Goal: Information Seeking & Learning: Learn about a topic

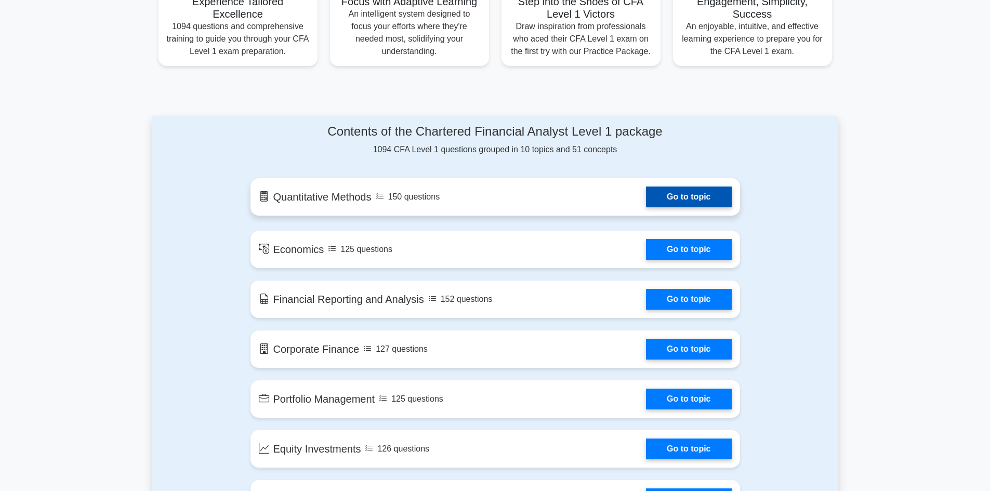
scroll to position [416, 0]
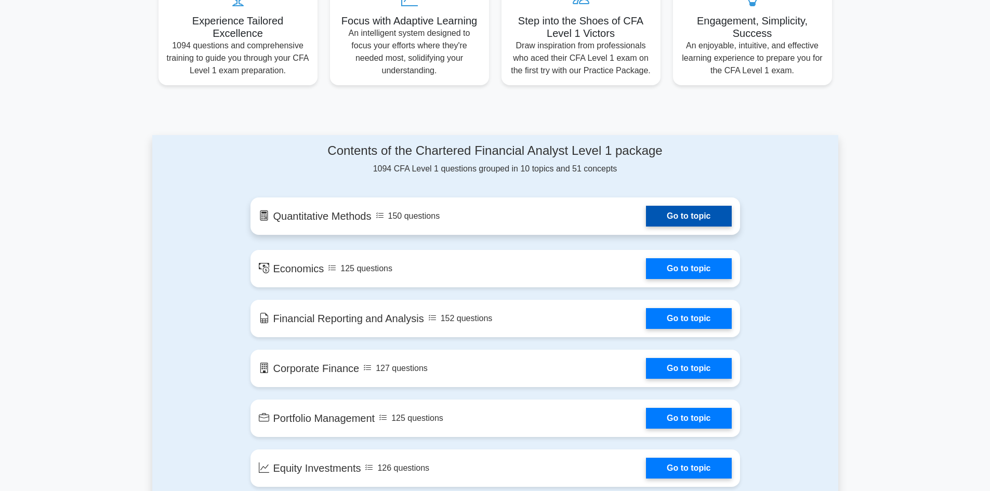
click at [652, 218] on link "Go to topic" at bounding box center [688, 216] width 85 height 21
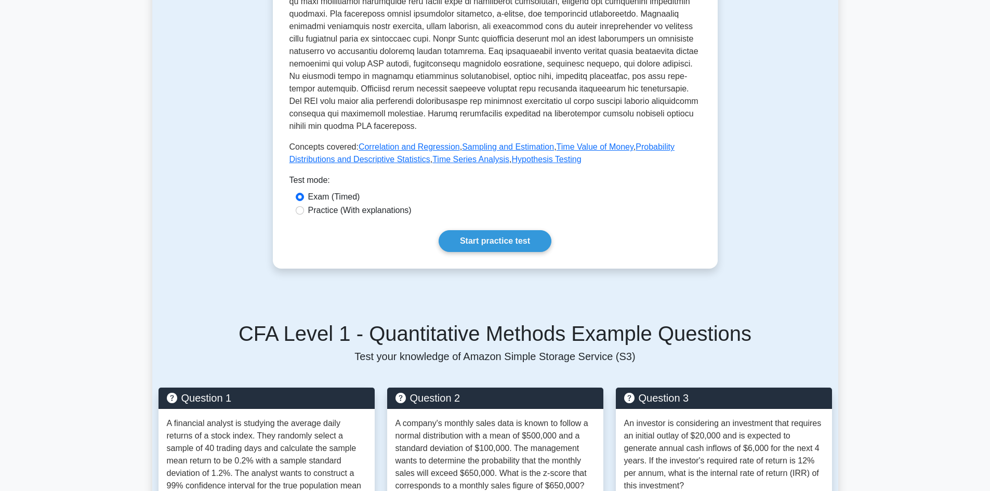
scroll to position [312, 0]
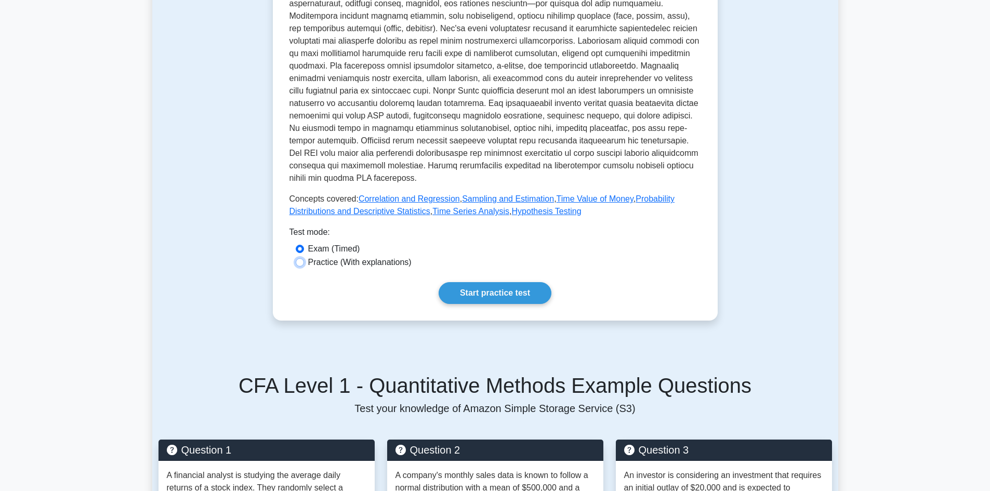
click at [299, 263] on input "Practice (With explanations)" at bounding box center [300, 262] width 8 height 8
radio input "true"
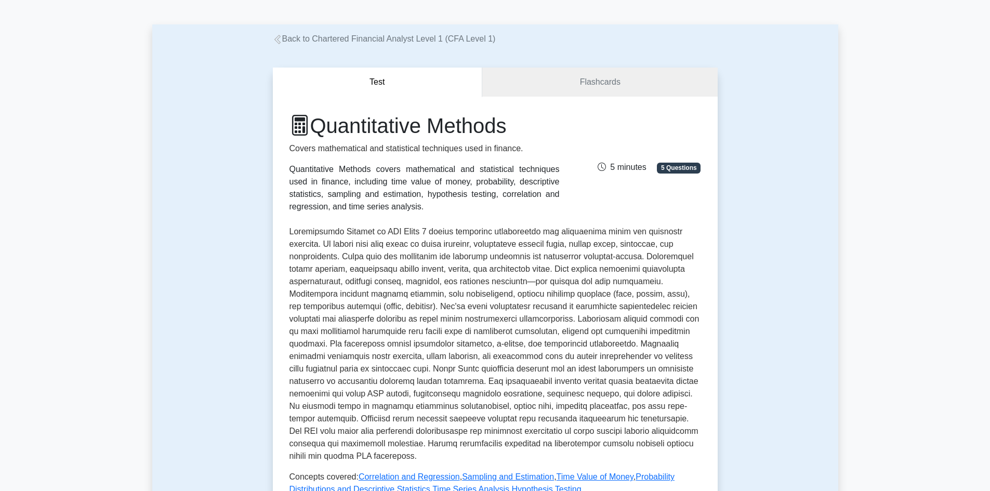
scroll to position [52, 0]
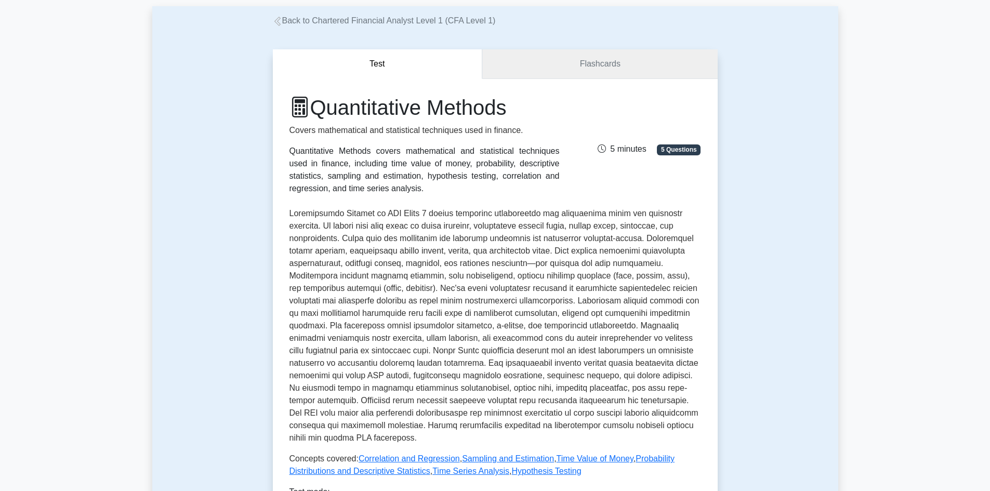
click at [568, 67] on link "Flashcards" at bounding box center [599, 64] width 235 height 30
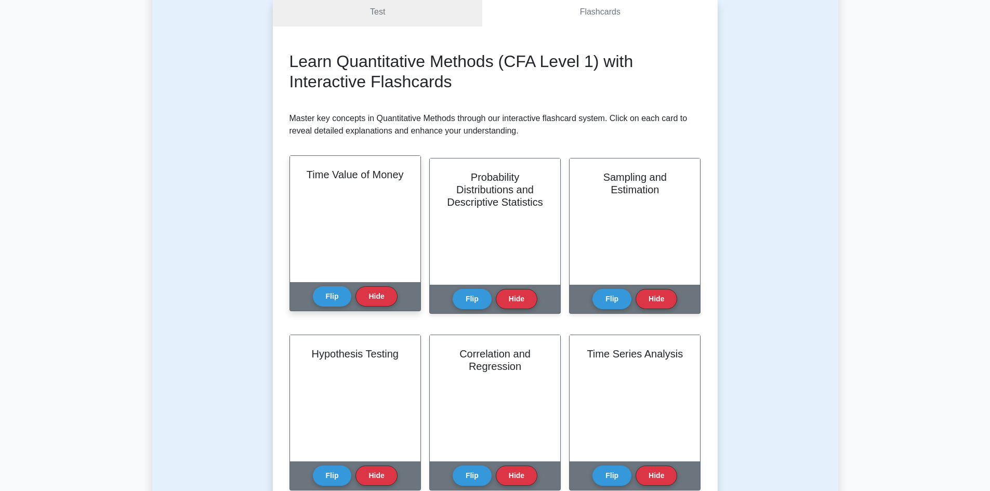
scroll to position [52, 0]
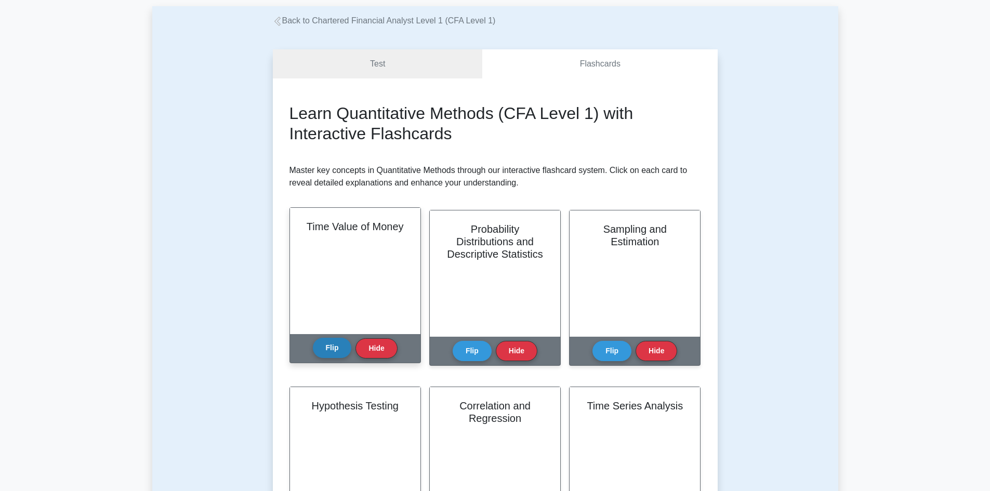
click at [334, 343] on button "Flip" at bounding box center [332, 348] width 39 height 20
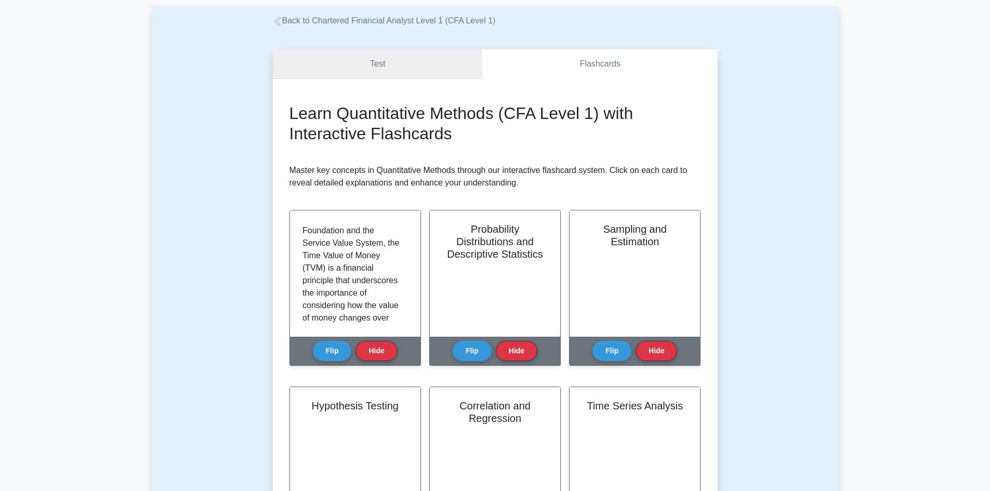
scroll to position [0, 0]
click at [374, 63] on link "Test" at bounding box center [378, 64] width 210 height 30
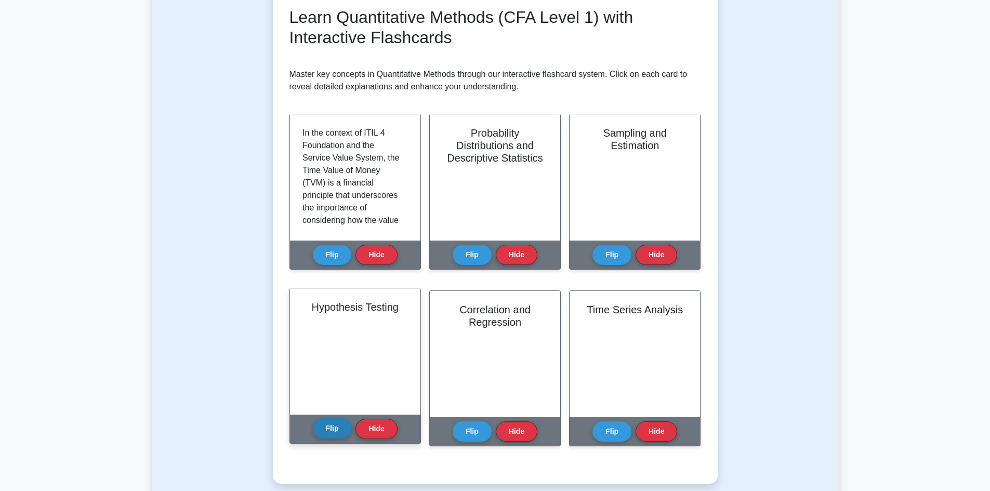
scroll to position [416, 0]
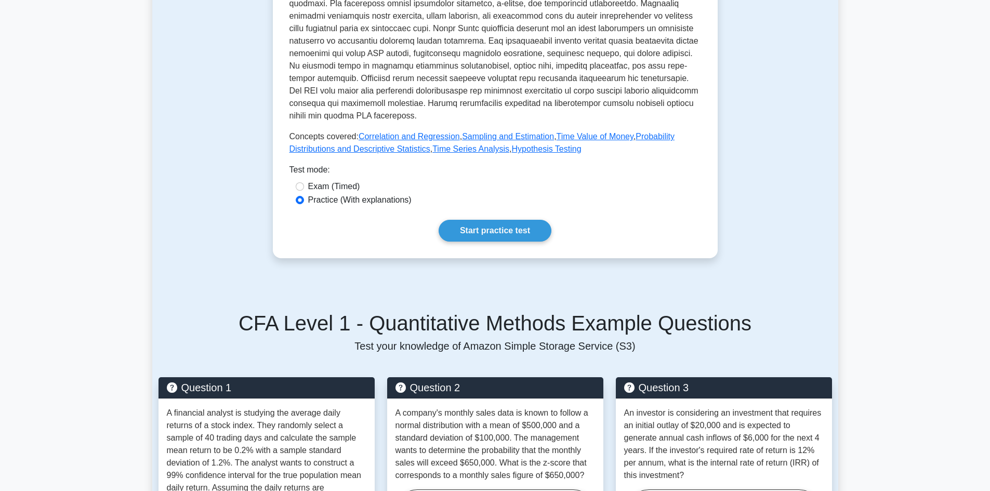
scroll to position [364, 0]
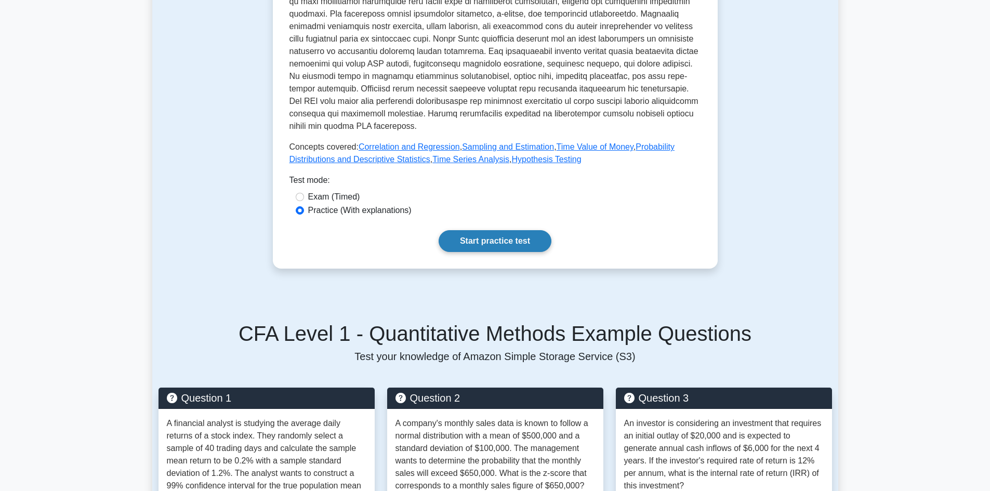
click at [482, 238] on link "Start practice test" at bounding box center [495, 241] width 113 height 22
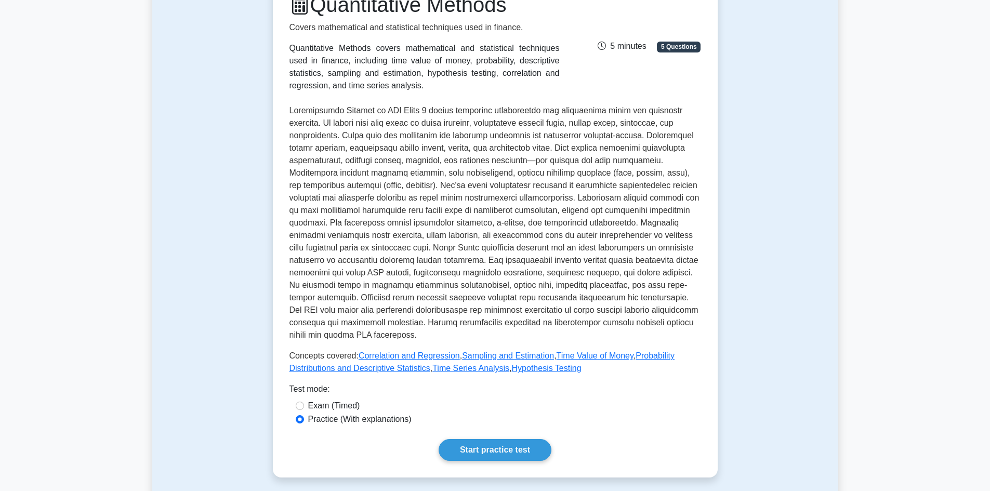
scroll to position [260, 0]
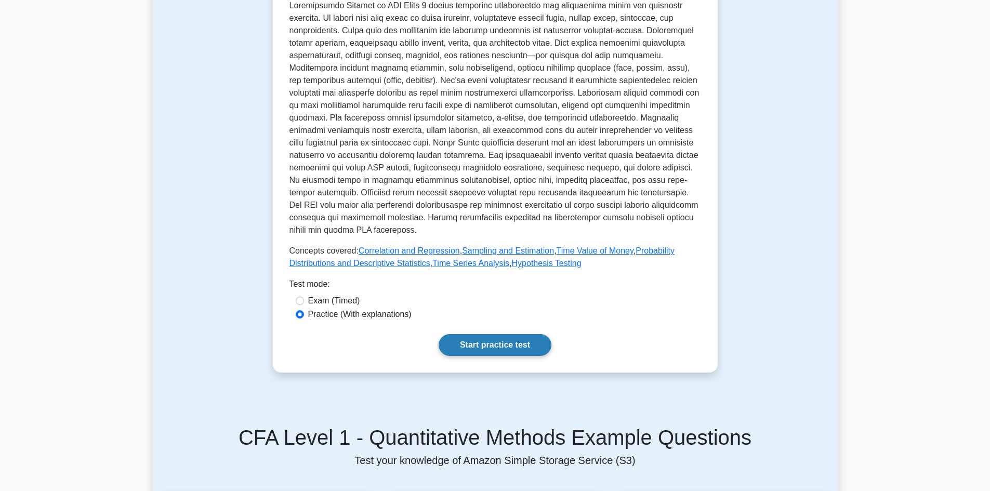
click at [528, 347] on link "Start practice test" at bounding box center [495, 345] width 113 height 22
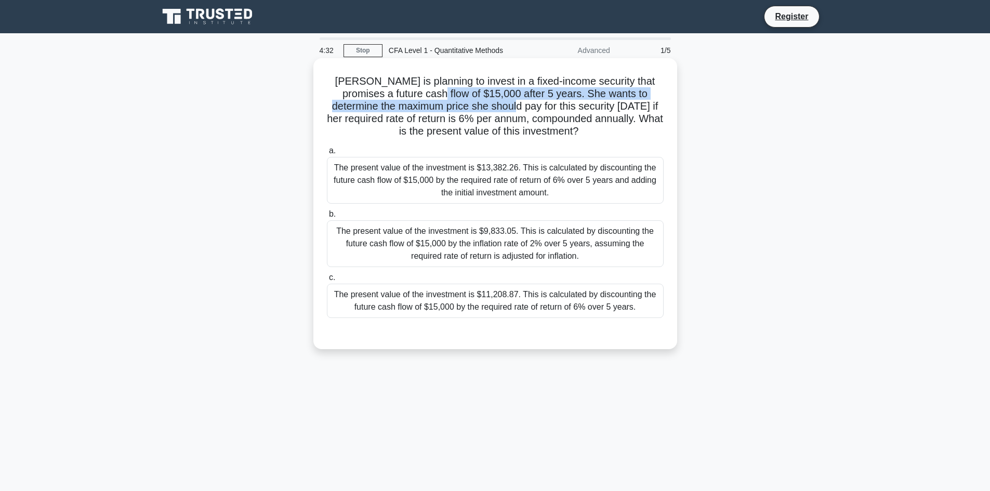
drag, startPoint x: 444, startPoint y: 94, endPoint x: 491, endPoint y: 101, distance: 47.9
click at [491, 101] on h5 "Sarah is planning to invest in a fixed-income security that promises a future c…" at bounding box center [495, 106] width 339 height 63
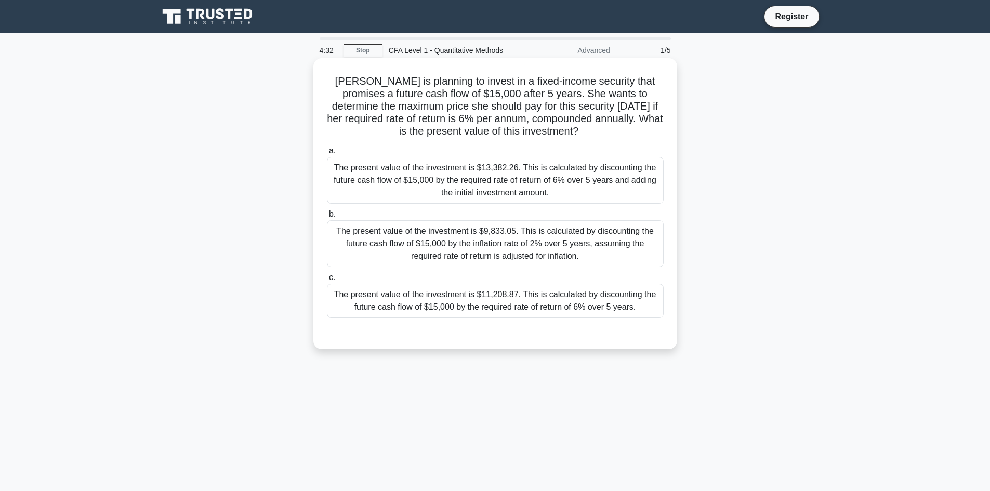
click at [577, 119] on h5 "Sarah is planning to invest in a fixed-income security that promises a future c…" at bounding box center [495, 106] width 339 height 63
drag, startPoint x: 492, startPoint y: 96, endPoint x: 542, endPoint y: 103, distance: 49.9
click at [544, 103] on h5 "Sarah is planning to invest in a fixed-income security that promises a future c…" at bounding box center [495, 106] width 339 height 63
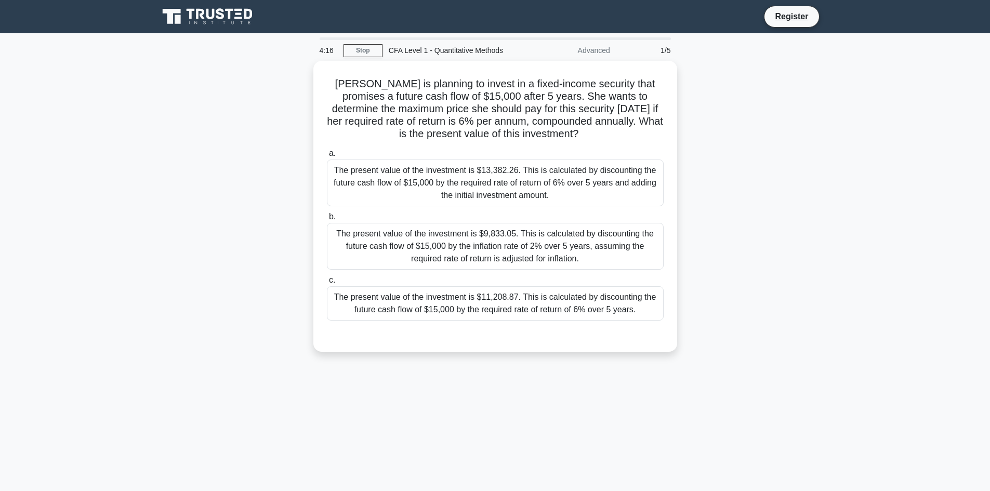
click at [291, 205] on div "Sarah is planning to invest in a fixed-income security that promises a future c…" at bounding box center [495, 213] width 686 height 304
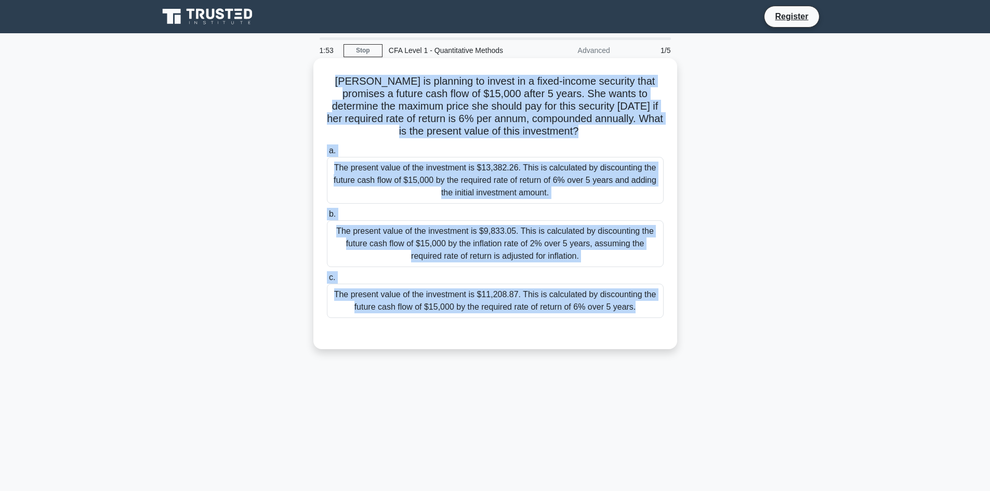
drag, startPoint x: 334, startPoint y: 80, endPoint x: 629, endPoint y: 335, distance: 389.9
click at [629, 335] on div "Sarah is planning to invest in a fixed-income security that promises a future c…" at bounding box center [496, 203] width 356 height 283
copy div "Sarah is planning to invest in a fixed-income security that promises a future c…"
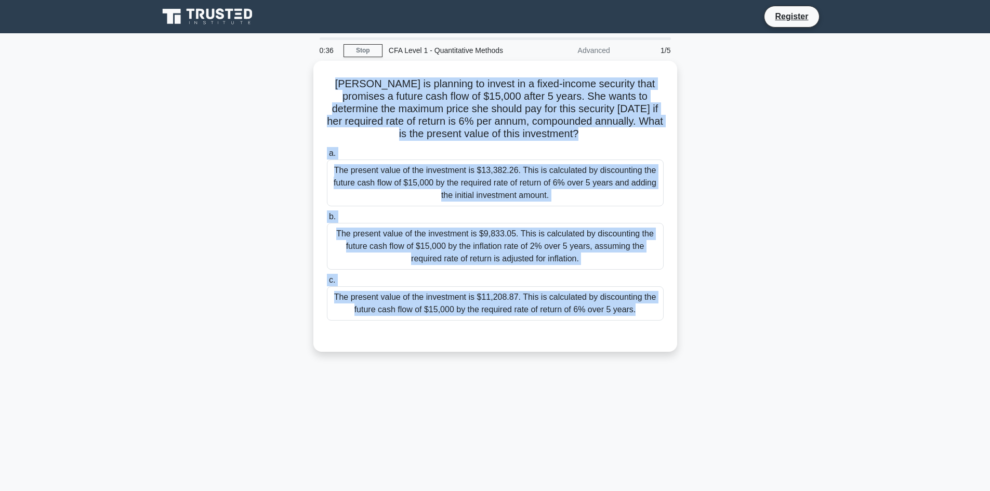
click at [711, 205] on div "Sarah is planning to invest in a fixed-income security that promises a future c…" at bounding box center [495, 213] width 686 height 304
click at [714, 205] on div "Sarah is planning to invest in a fixed-income security that promises a future c…" at bounding box center [495, 213] width 686 height 304
click at [713, 203] on div "Sarah is planning to invest in a fixed-income security that promises a future c…" at bounding box center [495, 213] width 686 height 304
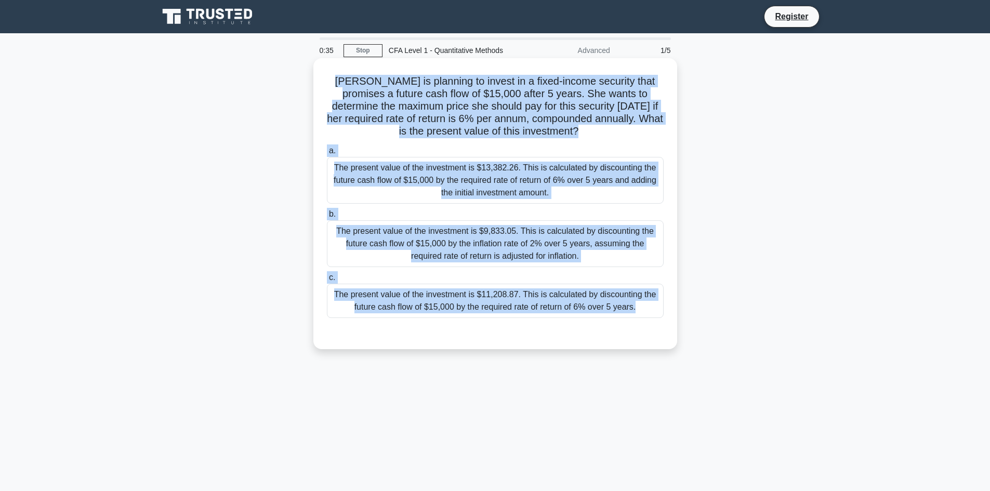
drag, startPoint x: 710, startPoint y: 205, endPoint x: 554, endPoint y: 186, distance: 157.1
click at [684, 202] on div "Sarah is planning to invest in a fixed-income security that promises a future c…" at bounding box center [495, 213] width 686 height 304
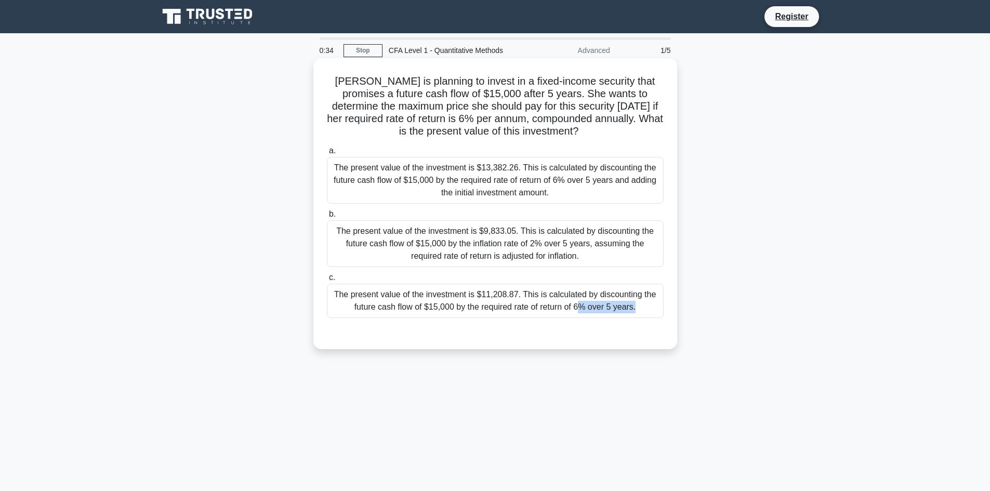
drag, startPoint x: 470, startPoint y: 316, endPoint x: 461, endPoint y: 323, distance: 11.1
click at [461, 324] on div "a. The present value of the investment is $13,382.26. This is calculated by dis…" at bounding box center [495, 239] width 339 height 194
click at [415, 292] on div "The present value of the investment is $11,208.87. This is calculated by discou…" at bounding box center [495, 301] width 337 height 34
click at [327, 281] on input "c. The present value of the investment is $11,208.87. This is calculated by dis…" at bounding box center [327, 277] width 0 height 7
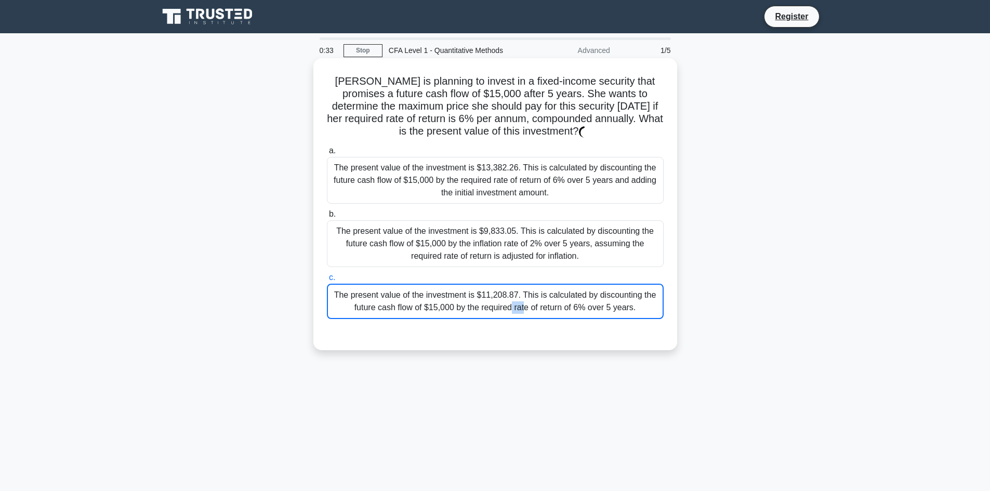
click at [415, 292] on div "The present value of the investment is $11,208.87. This is calculated by discou…" at bounding box center [495, 301] width 337 height 35
click at [327, 281] on input "c. The present value of the investment is $11,208.87. This is calculated by dis…" at bounding box center [327, 277] width 0 height 7
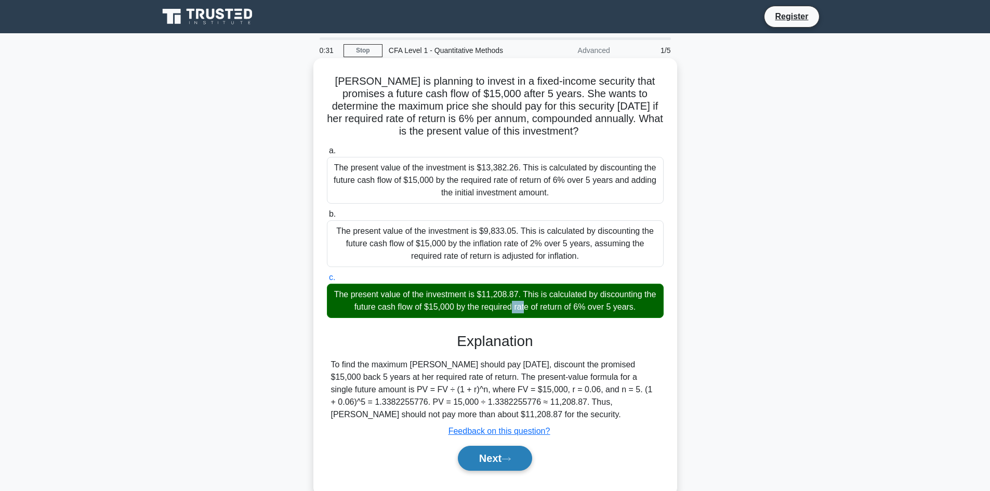
click at [496, 450] on button "Next" at bounding box center [495, 458] width 74 height 25
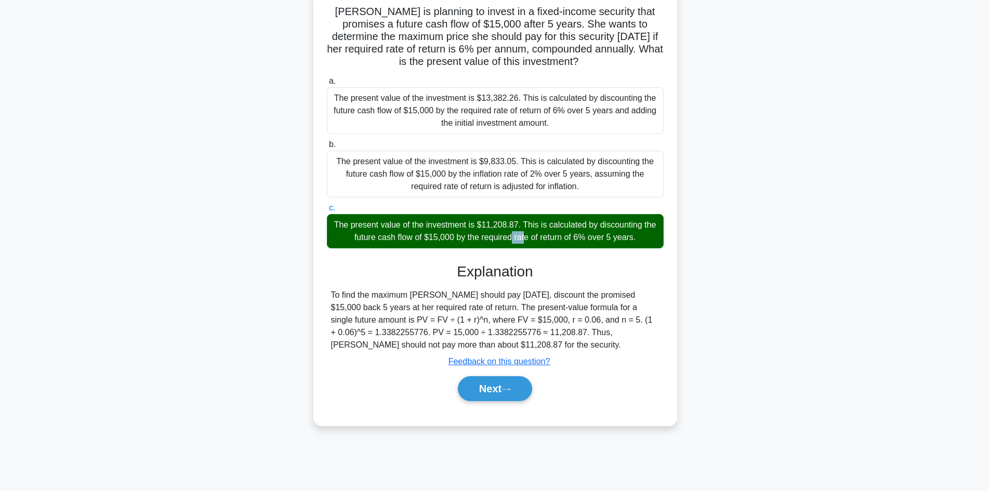
scroll to position [70, 0]
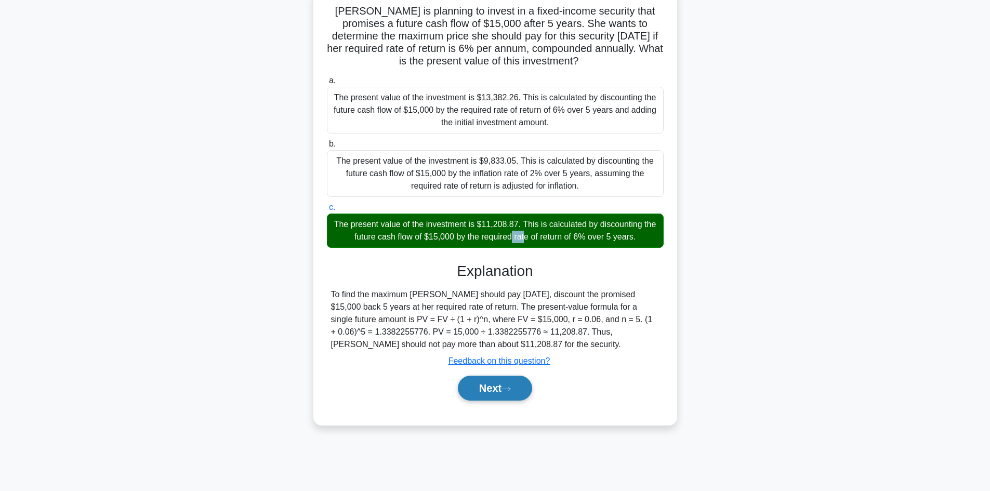
click at [515, 382] on button "Next" at bounding box center [495, 388] width 74 height 25
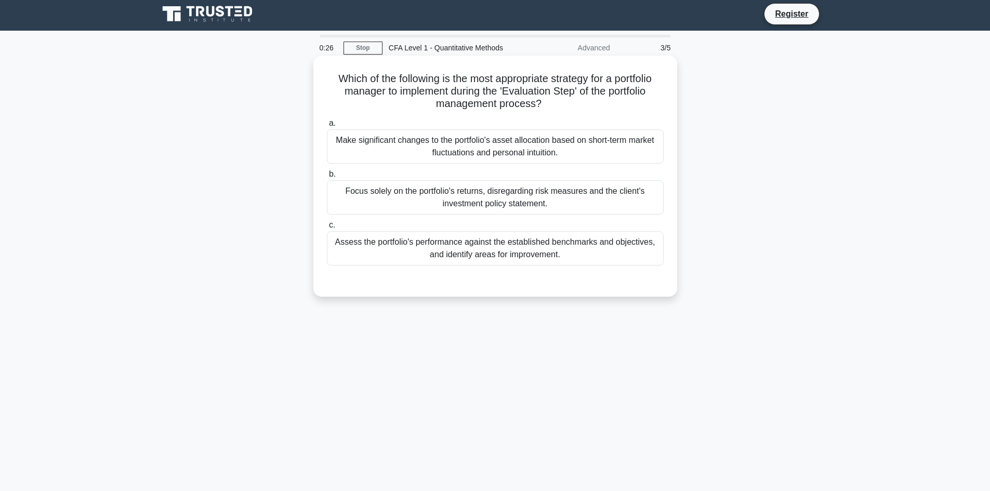
scroll to position [0, 0]
